Goal: Check status: Check status

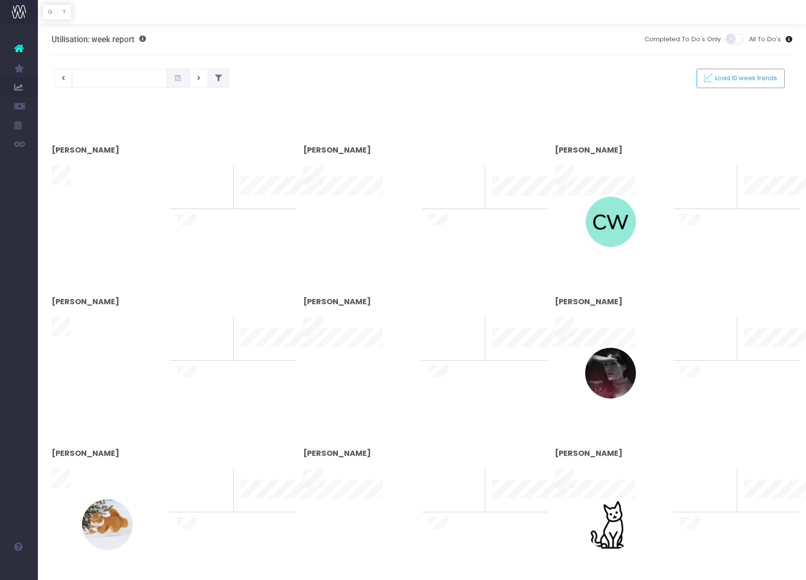
click at [215, 78] on icon at bounding box center [218, 78] width 7 height 0
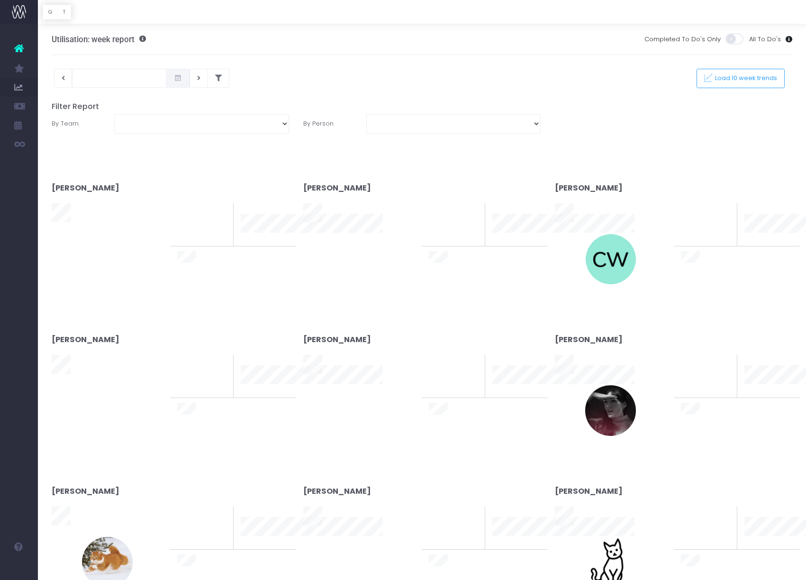
click at [361, 132] on div "[PERSON_NAME] [PERSON_NAME] [PERSON_NAME] [PERSON_NAME] [PERSON_NAME] [PERSON_N…" at bounding box center [453, 123] width 189 height 19
click at [393, 132] on select "[PERSON_NAME] [PERSON_NAME] [PERSON_NAME] [PERSON_NAME] [PERSON_NAME] [PERSON_N…" at bounding box center [453, 123] width 174 height 19
select select "11249"
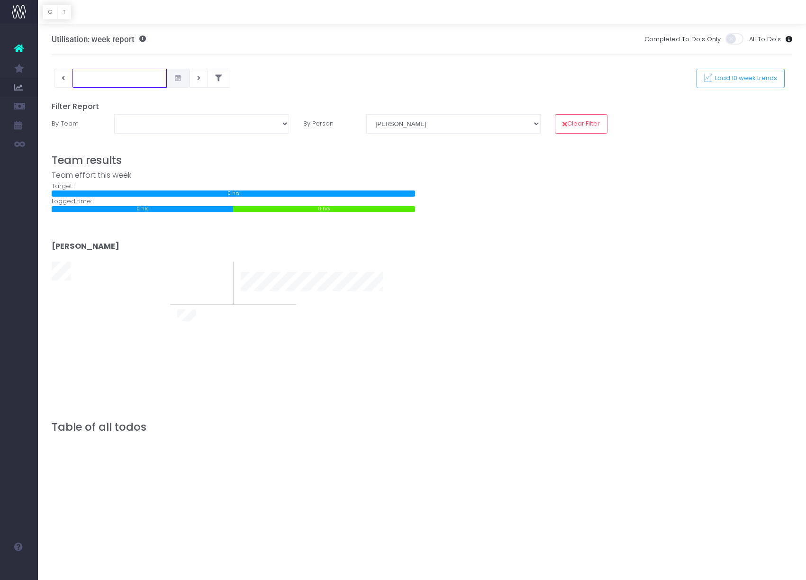
click at [124, 82] on input "text" at bounding box center [119, 78] width 95 height 19
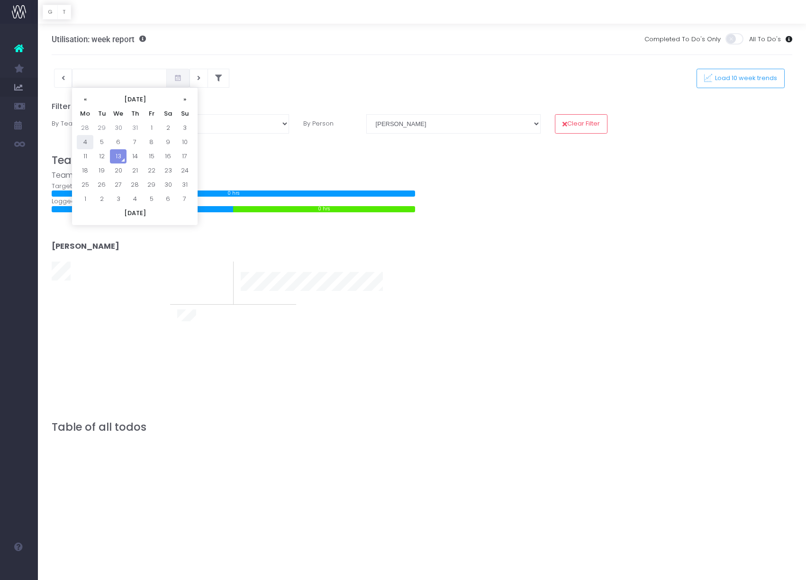
click at [89, 144] on td "4" at bounding box center [85, 142] width 17 height 14
type input "[DATE]"
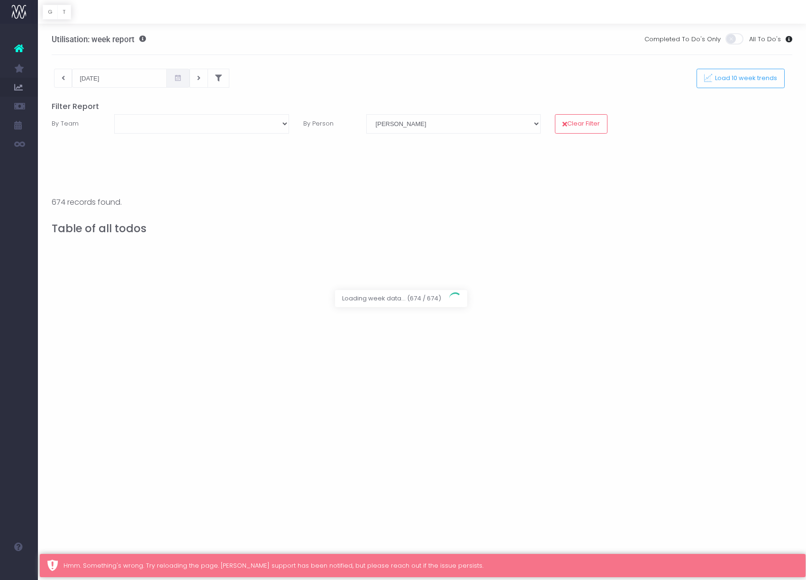
click at [307, 228] on div at bounding box center [403, 290] width 806 height 580
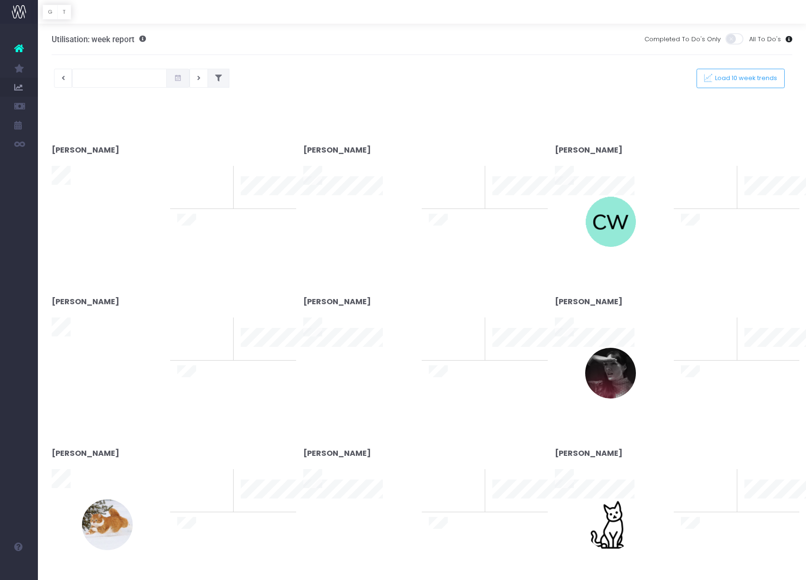
click at [215, 78] on icon at bounding box center [218, 78] width 7 height 0
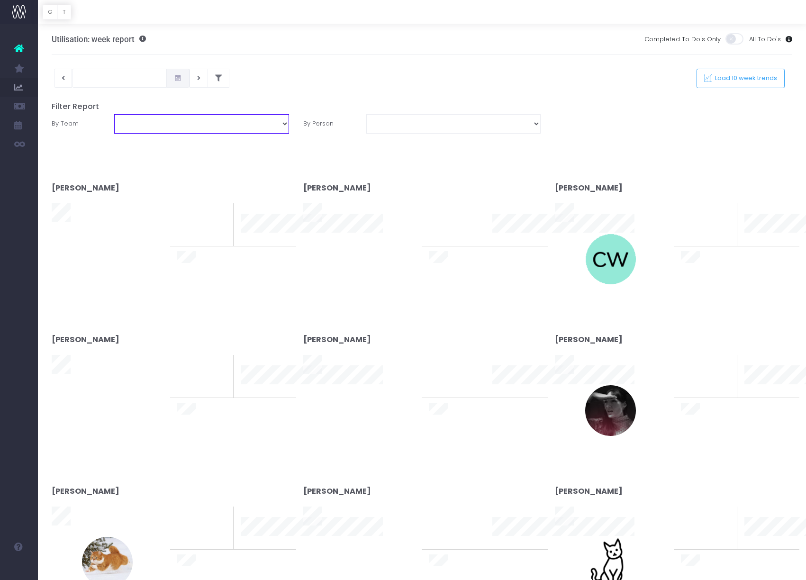
click at [220, 119] on select "Business Administration Creative Strategy and Production Development Film Marke…" at bounding box center [201, 123] width 174 height 19
click at [412, 118] on select "[PERSON_NAME] [PERSON_NAME] [PERSON_NAME] [PERSON_NAME] [PERSON_NAME] [PERSON_N…" at bounding box center [453, 123] width 174 height 19
select select "11249"
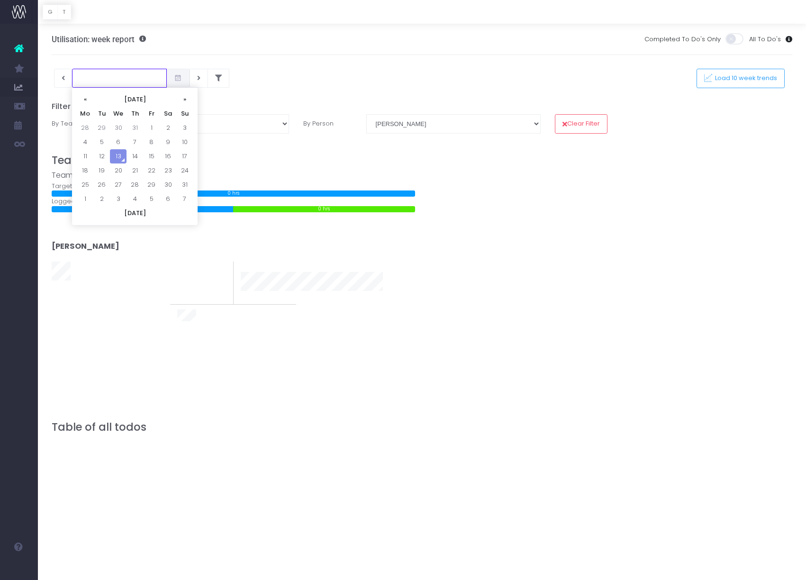
click at [115, 86] on input "text" at bounding box center [119, 78] width 95 height 19
click at [83, 144] on td "4" at bounding box center [85, 142] width 17 height 14
type input "[DATE]"
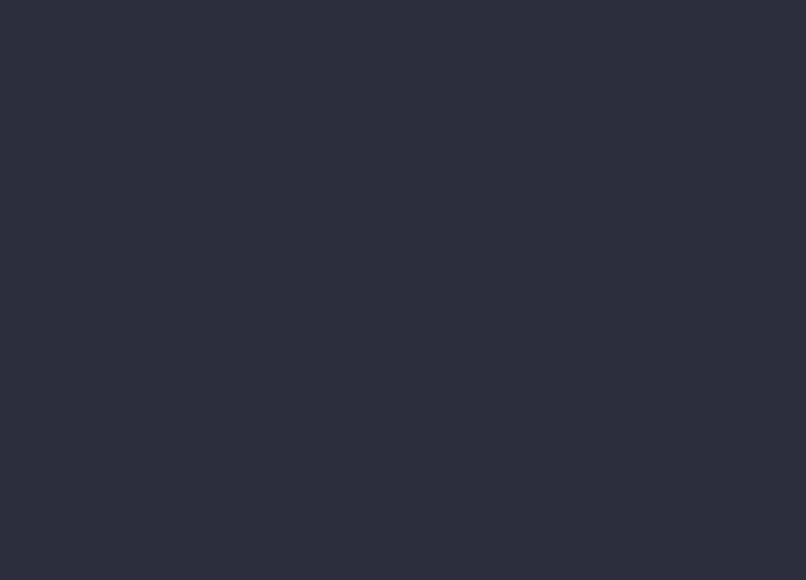
click at [256, 122] on div at bounding box center [403, 290] width 806 height 580
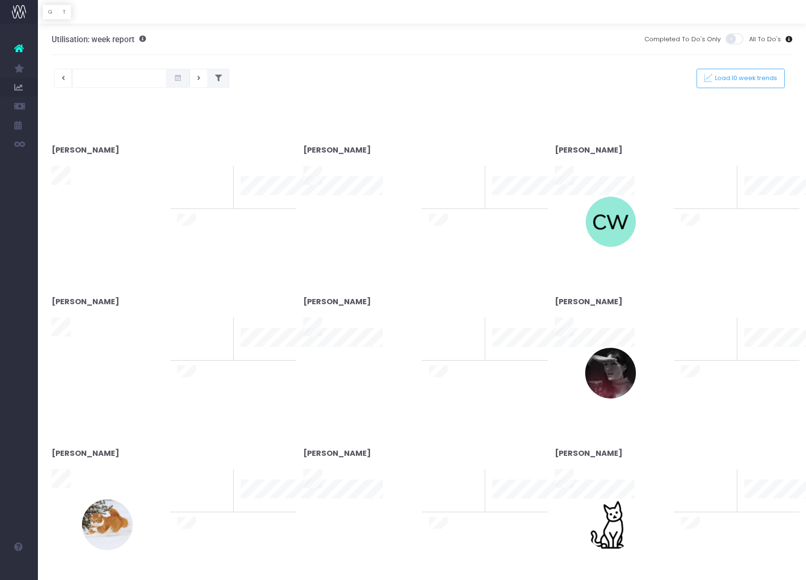
click at [215, 78] on icon at bounding box center [218, 78] width 7 height 0
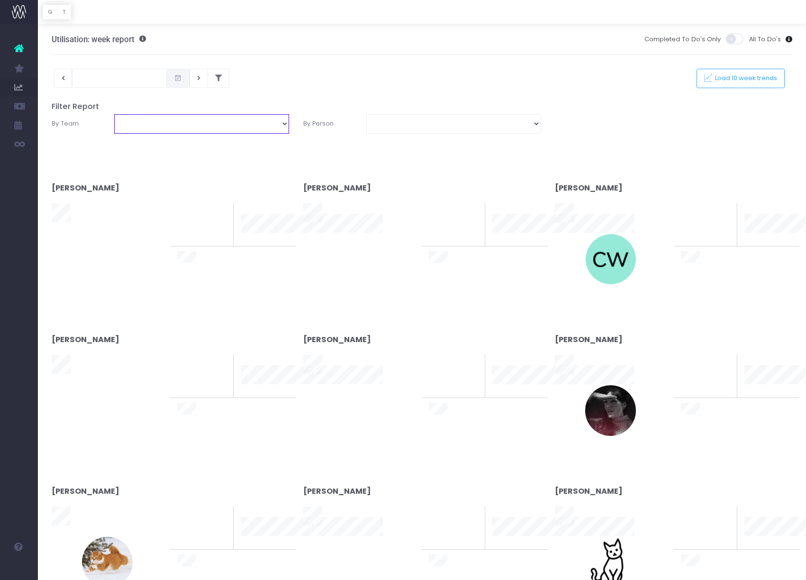
click at [196, 121] on select "Business Administration Creative Strategy and Production Development Film Marke…" at bounding box center [201, 123] width 174 height 19
select select "Project Management"
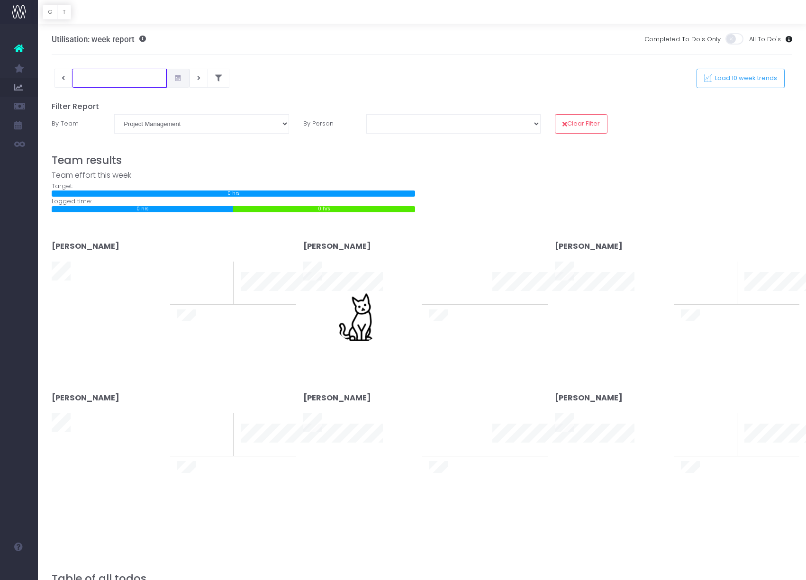
click at [112, 74] on input "text" at bounding box center [119, 78] width 95 height 19
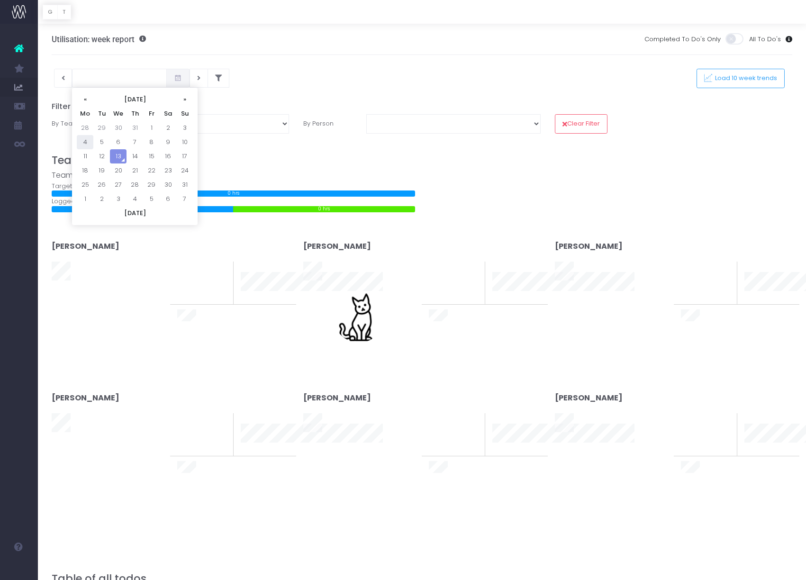
click at [86, 143] on td "4" at bounding box center [85, 142] width 17 height 14
type input "[DATE]"
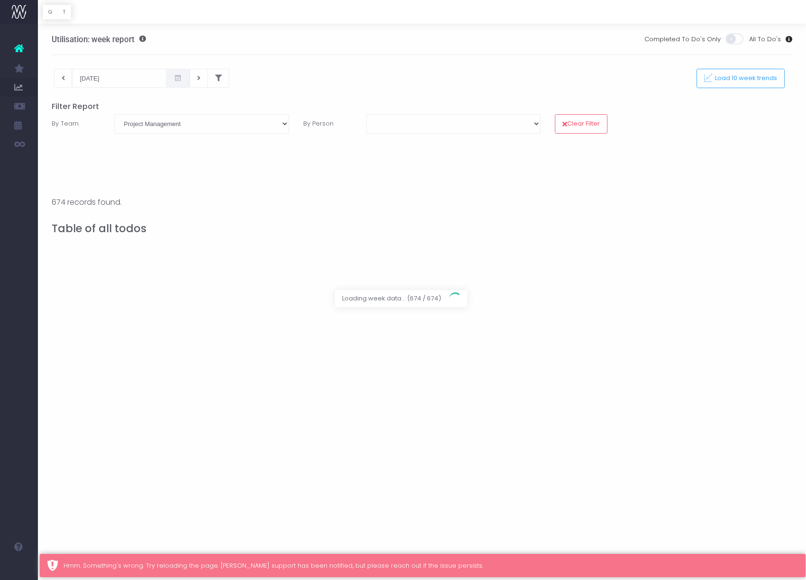
click at [355, 305] on span "Loading week data... (674 / 674)" at bounding box center [391, 298] width 113 height 17
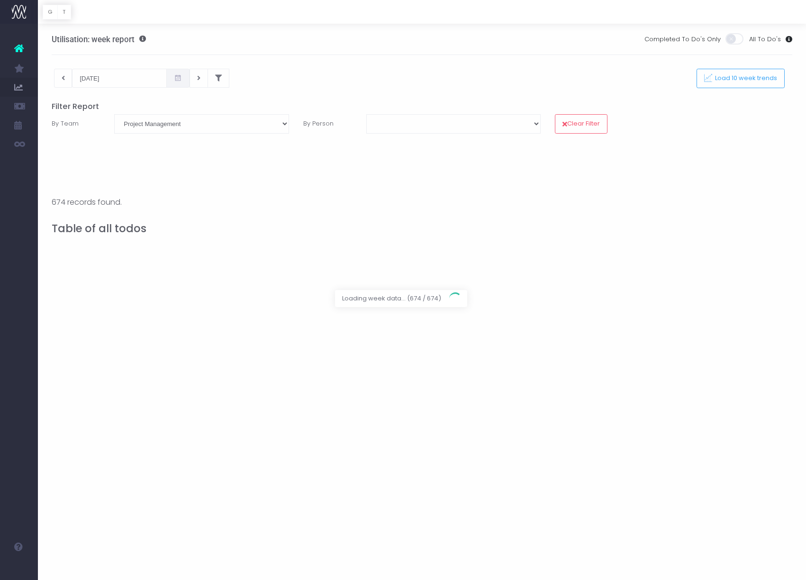
click at [471, 417] on div at bounding box center [403, 290] width 806 height 580
click at [382, 364] on div at bounding box center [403, 290] width 806 height 580
click at [255, 127] on div at bounding box center [403, 290] width 806 height 580
click at [466, 127] on div at bounding box center [403, 290] width 806 height 580
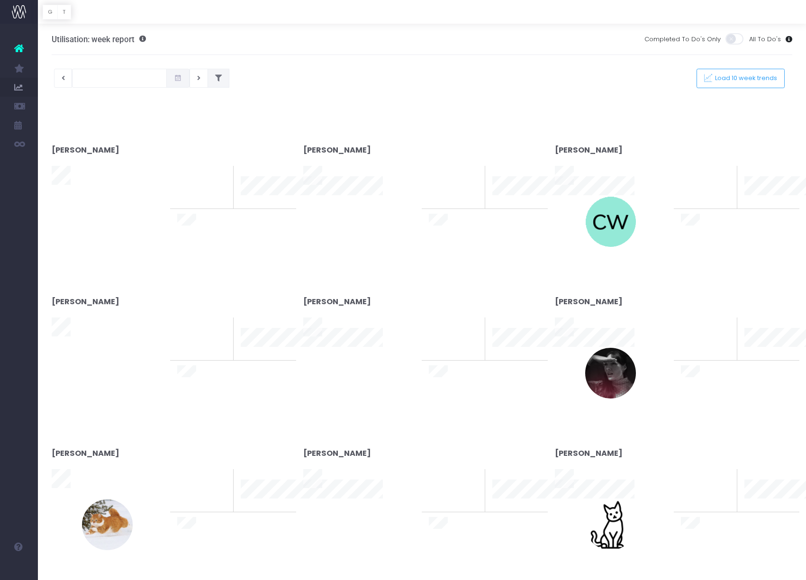
click at [208, 82] on button at bounding box center [218, 78] width 22 height 19
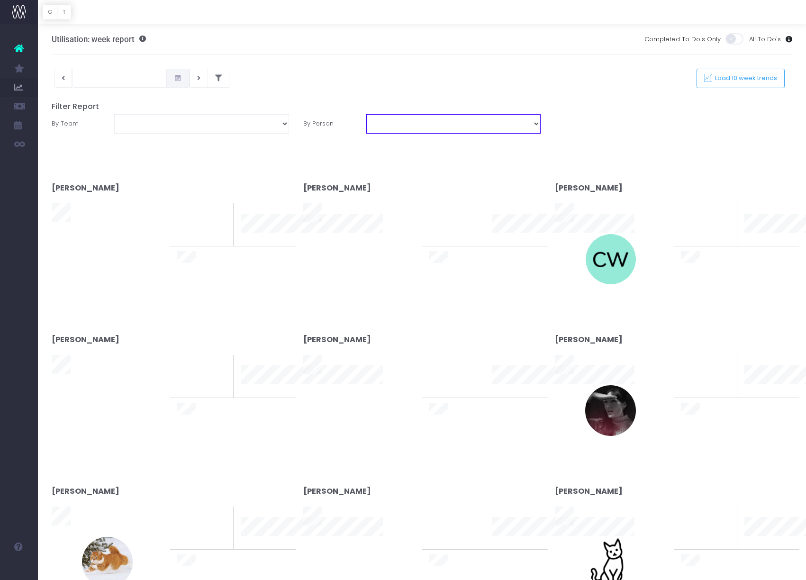
click at [438, 124] on select "[PERSON_NAME] [PERSON_NAME] [PERSON_NAME] [PERSON_NAME] [PERSON_NAME] [PERSON_N…" at bounding box center [453, 123] width 174 height 19
select select "11249"
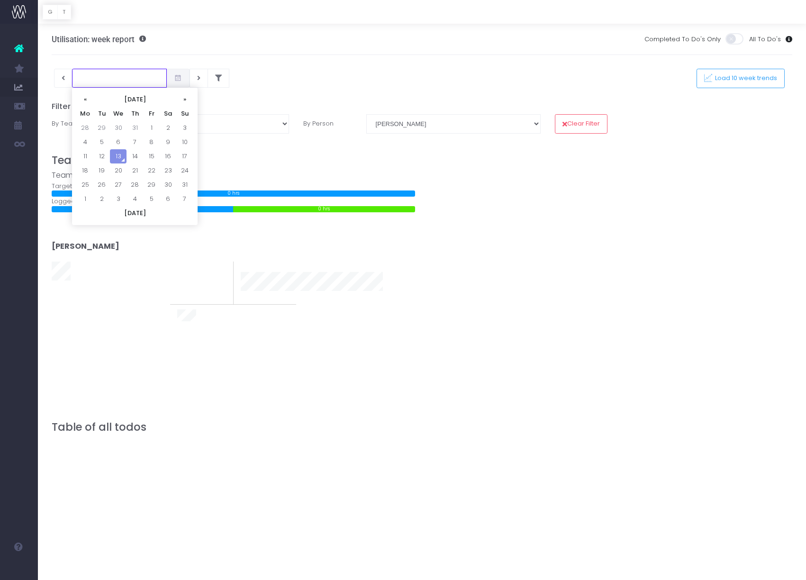
click at [102, 81] on input "text" at bounding box center [119, 78] width 95 height 19
click at [86, 129] on td "28" at bounding box center [85, 128] width 17 height 14
type input "28-07-2025"
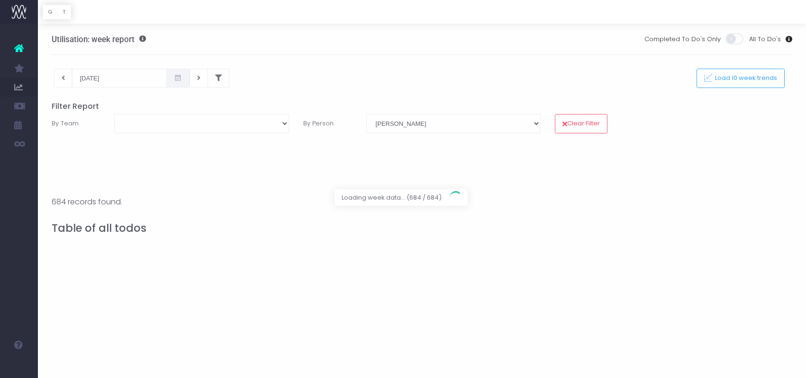
click at [367, 299] on div at bounding box center [403, 189] width 806 height 378
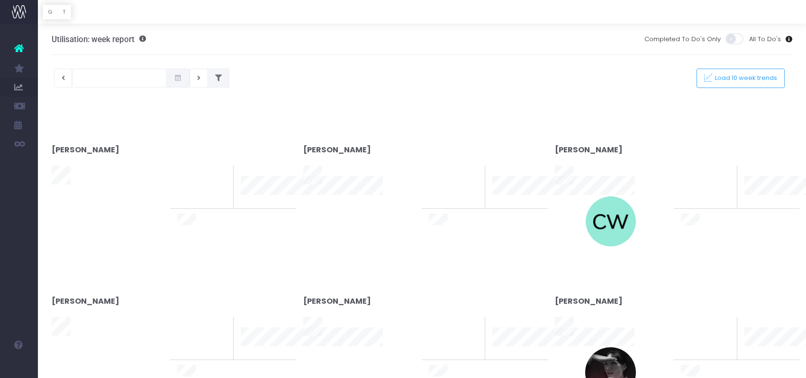
click at [215, 78] on icon at bounding box center [218, 78] width 7 height 0
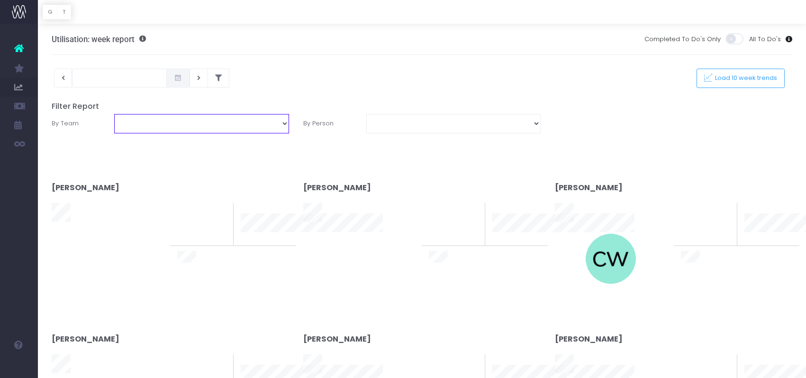
click at [154, 121] on select "Business Administration Creative Strategy and Production Development Film Marke…" at bounding box center [201, 123] width 174 height 19
click at [386, 124] on select "[PERSON_NAME] [PERSON_NAME] [PERSON_NAME] [PERSON_NAME] [PERSON_NAME] [PERSON_N…" at bounding box center [453, 123] width 174 height 19
select select "11249"
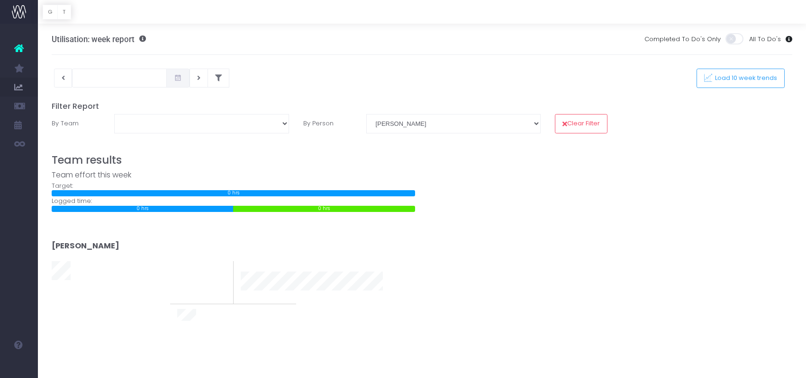
click at [132, 88] on div at bounding box center [422, 95] width 741 height 14
click at [124, 75] on input "text" at bounding box center [119, 78] width 95 height 19
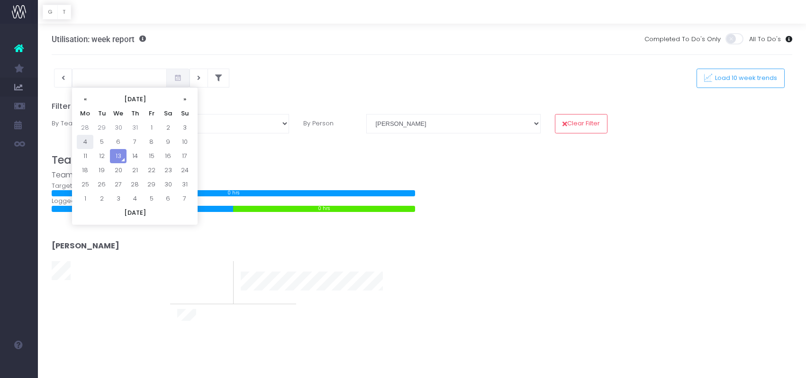
click at [85, 144] on td "4" at bounding box center [85, 142] width 17 height 14
type input "[DATE]"
